Goal: Find specific page/section: Find specific page/section

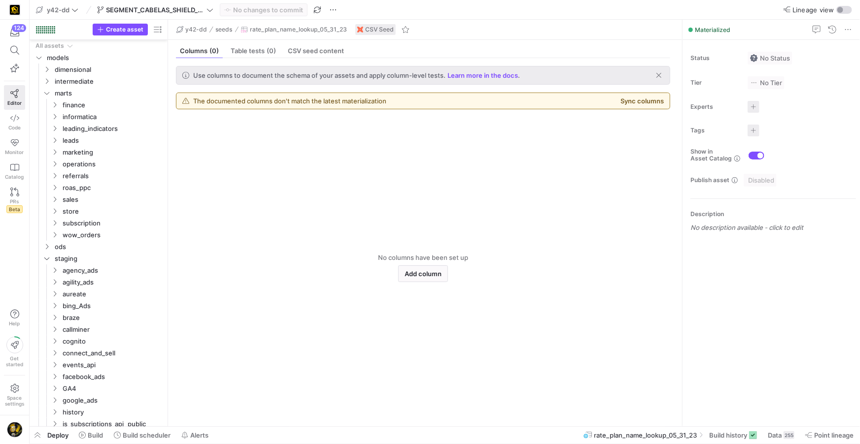
scroll to position [271, 0]
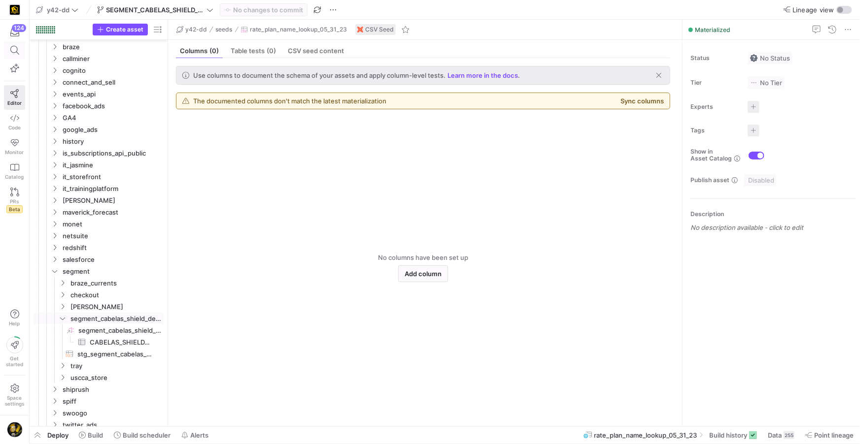
click at [14, 48] on icon at bounding box center [14, 50] width 9 height 9
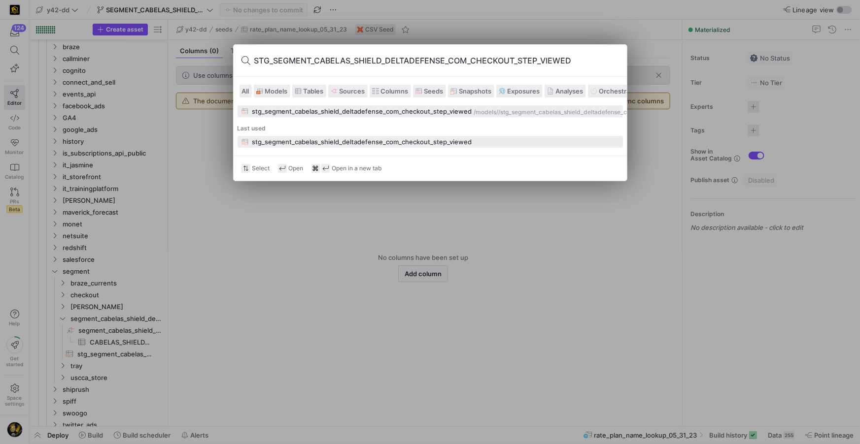
type input "STG_SEGMENT_CABELAS_SHIELD_DELTADEFENSE_COM_CHECKOUT_STEP_VIEWED"
click at [335, 139] on div "stg_segment_cabelas_shield_deltadefense_com_checkout_step_viewed" at bounding box center [362, 142] width 220 height 8
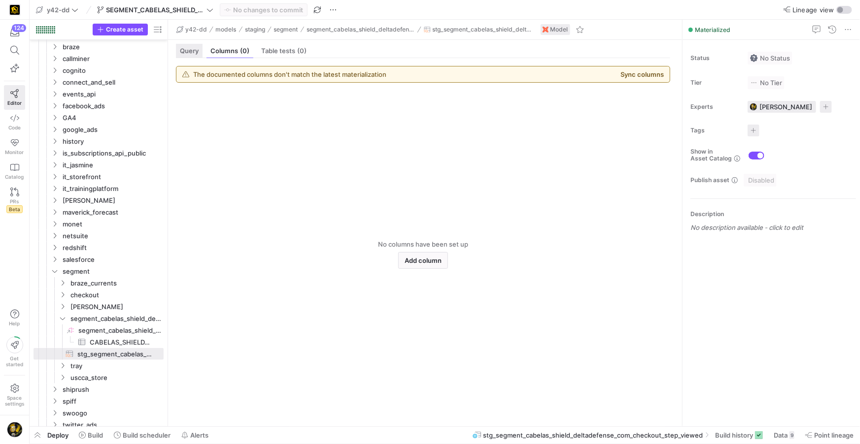
click at [190, 51] on span "Query" at bounding box center [189, 51] width 19 height 6
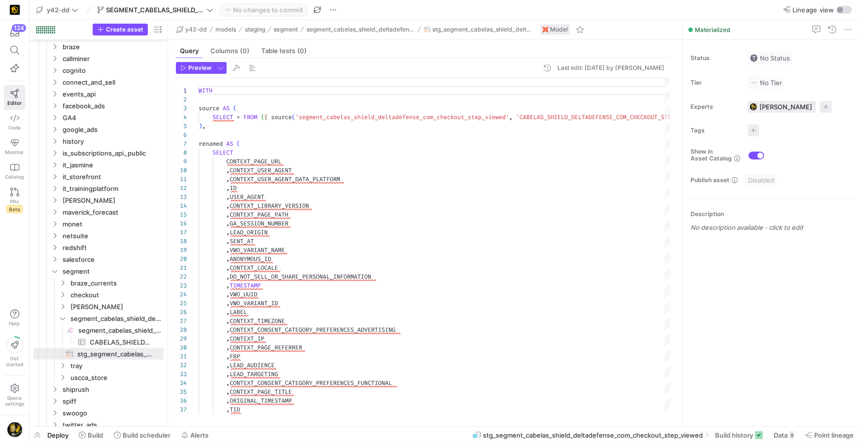
scroll to position [89, 0]
